Goal: Task Accomplishment & Management: Use online tool/utility

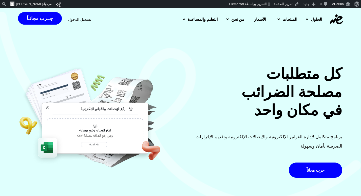
click at [83, 22] on div "تسجيل الدخول" at bounding box center [79, 19] width 23 height 9
click at [86, 17] on span "تسجيل الدخول" at bounding box center [79, 19] width 23 height 4
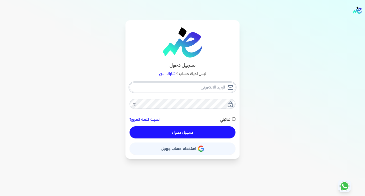
type input "[EMAIL_ADDRESS][DOMAIN_NAME]"
click at [199, 133] on div "hello@ensoulify.com نسيت كلمة المرور؟ تذكرني تسجيل دخول" at bounding box center [183, 110] width 106 height 56
click at [185, 133] on button "تسجيل دخول" at bounding box center [183, 132] width 106 height 12
checkbox input "false"
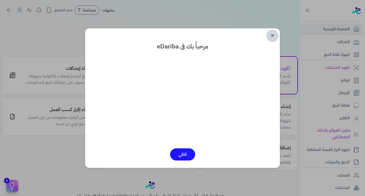
click at [274, 35] on link "✕" at bounding box center [273, 36] width 12 height 12
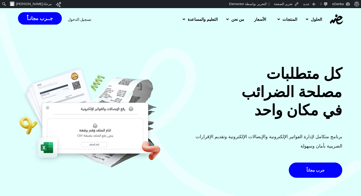
click at [76, 17] on span "تسجيل الدخول" at bounding box center [79, 19] width 23 height 4
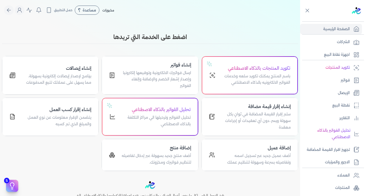
scroll to position [51, 0]
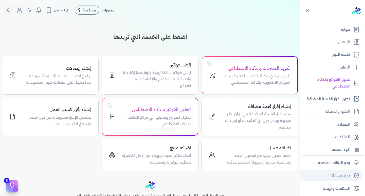
click at [338, 177] on p "تنزيل بياناتك" at bounding box center [340, 175] width 19 height 7
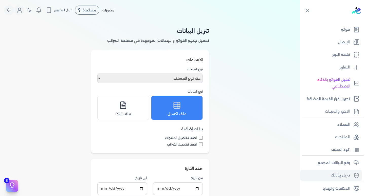
click at [97, 77] on div "الاعدادات نوع المستند اختار نوع المستند فواتير الإيصالات نوع البيانات ملف اكسيل…" at bounding box center [150, 101] width 118 height 103
click at [102, 77] on select "اختار نوع المستند فواتير الإيصالات" at bounding box center [149, 79] width 105 height 10
click at [60, 93] on div "تنزيل البيانات تحميل جميع الفواتير والإيصالات الموجودة في مصلحة الضرائب الاعداد…" at bounding box center [150, 129] width 300 height 219
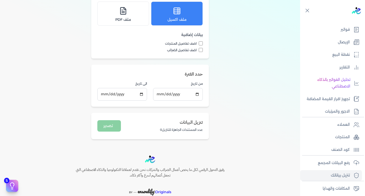
scroll to position [101, 0]
